Goal: Ask a question

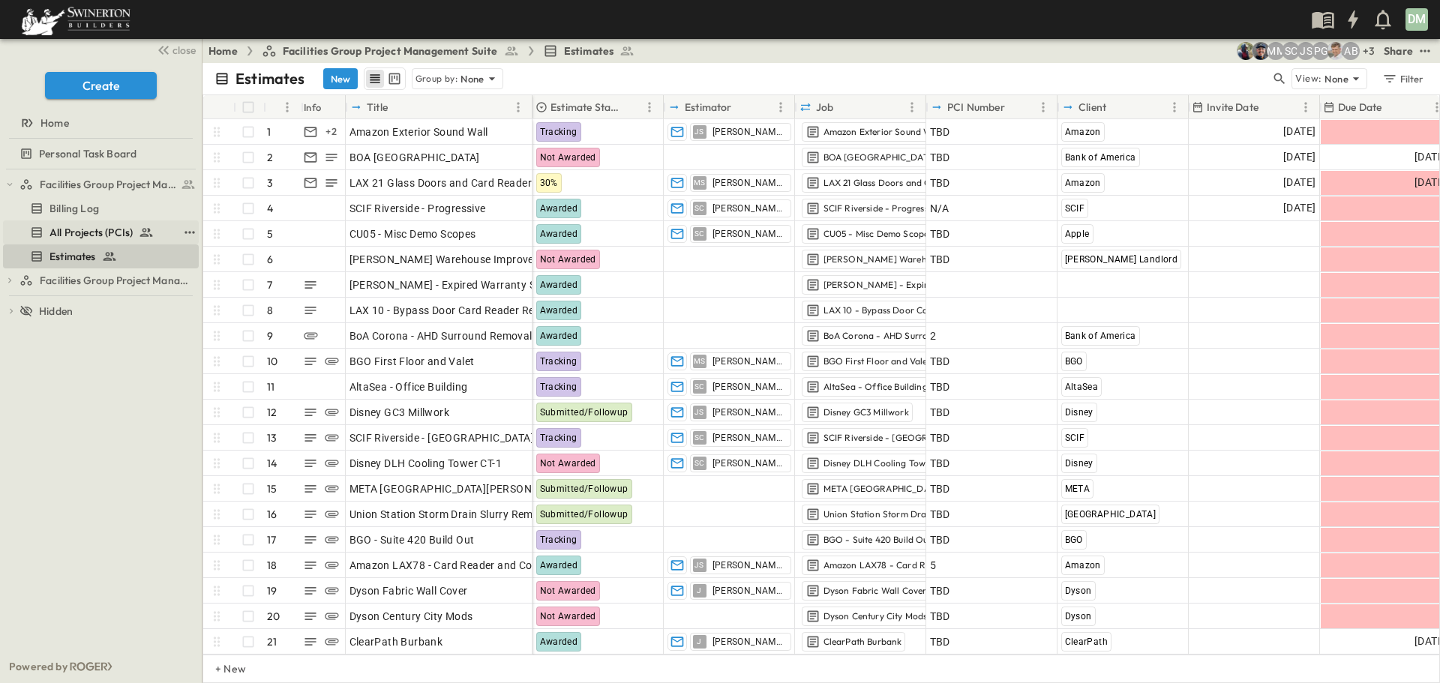
click at [130, 235] on span "All Projects (PCIs)" at bounding box center [90, 232] width 83 height 15
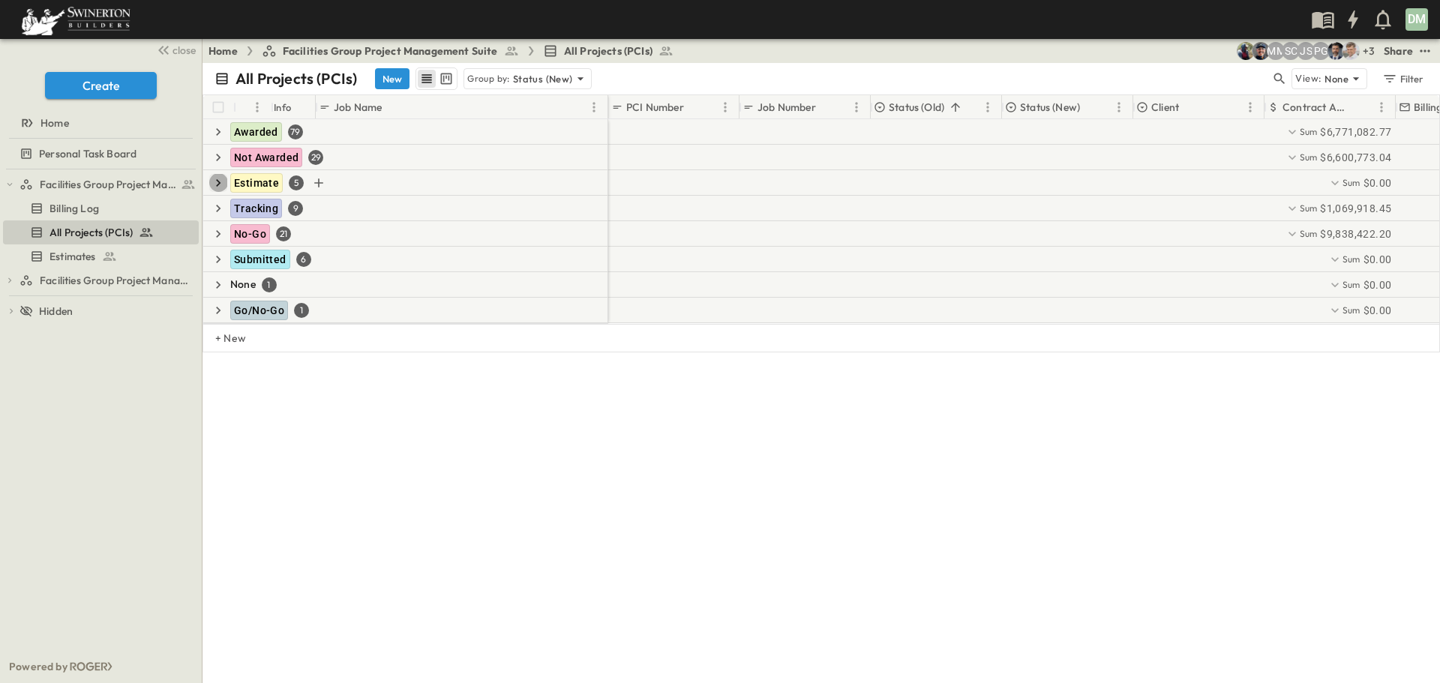
click at [218, 187] on icon "button" at bounding box center [218, 182] width 15 height 15
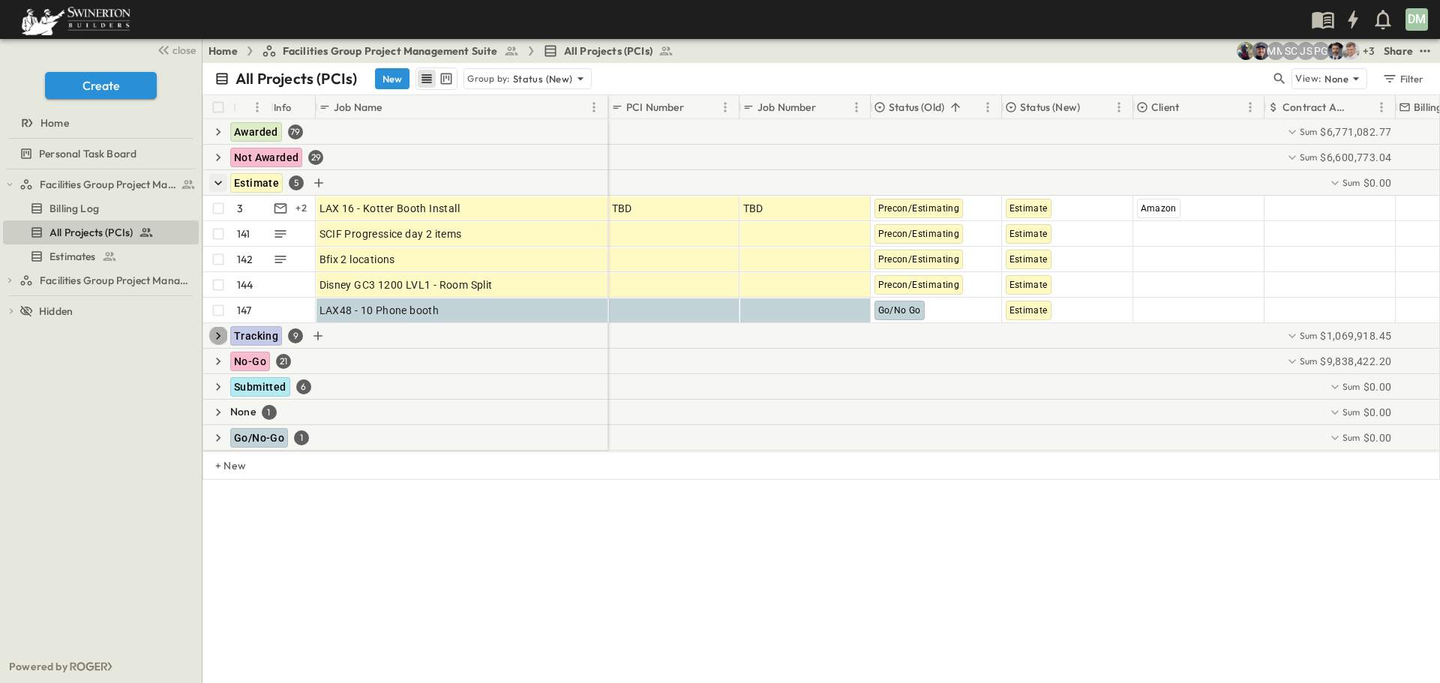
click at [220, 340] on icon "button" at bounding box center [218, 335] width 15 height 15
